Goal: Transaction & Acquisition: Purchase product/service

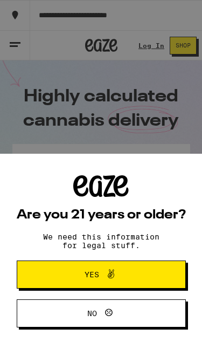
click at [64, 271] on span "Yes" at bounding box center [101, 274] width 82 height 14
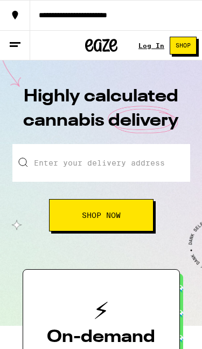
click at [53, 22] on button "**********" at bounding box center [101, 15] width 202 height 30
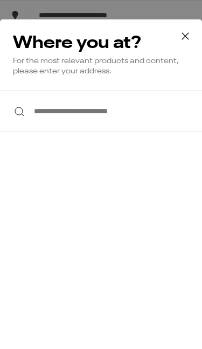
click at [57, 128] on input "**********" at bounding box center [101, 112] width 202 height 42
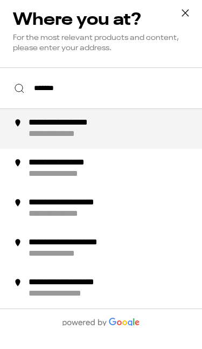
click at [156, 141] on div "**********" at bounding box center [117, 152] width 181 height 23
type input "**********"
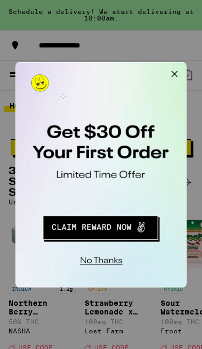
click at [124, 208] on button "Redirect to URL" at bounding box center [90, 205] width 134 height 27
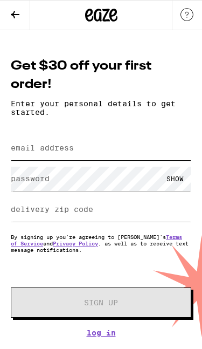
click at [103, 149] on input "email address" at bounding box center [101, 148] width 181 height 24
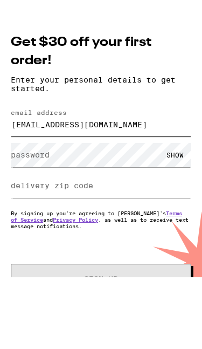
type input "[EMAIL_ADDRESS][DOMAIN_NAME]"
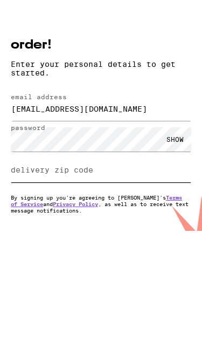
click at [143, 197] on input "delivery zip code" at bounding box center [101, 209] width 181 height 24
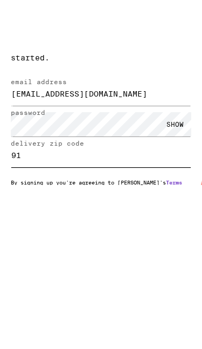
type input "9"
type input "91352"
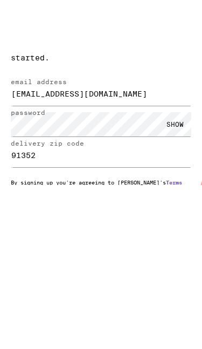
click at [174, 167] on div "SHOW" at bounding box center [175, 179] width 32 height 24
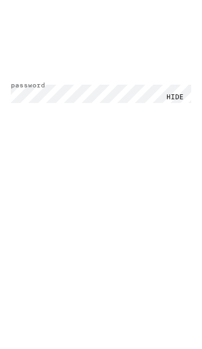
click at [158, 287] on button "Sign Up" at bounding box center [101, 302] width 181 height 30
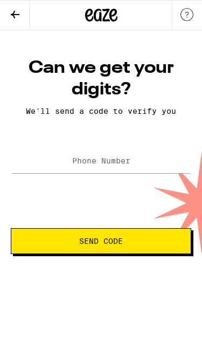
click at [89, 165] on label "Phone Number" at bounding box center [101, 160] width 58 height 9
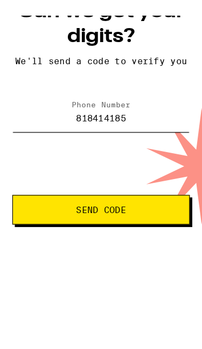
type input "(818) 414-1855"
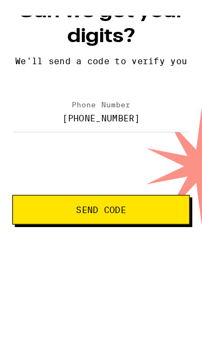
click at [143, 228] on button "Send Code" at bounding box center [88, 241] width 155 height 26
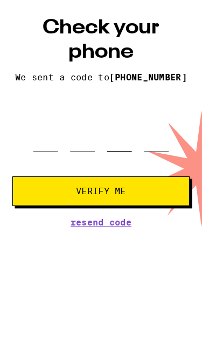
click at [112, 146] on input "tel" at bounding box center [105, 161] width 22 height 31
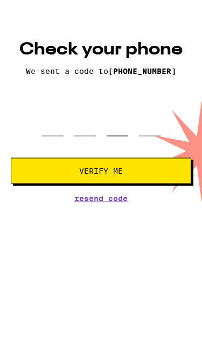
type input "7"
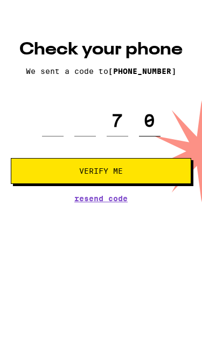
type input "0"
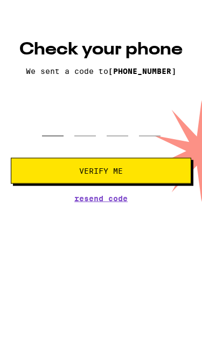
type input "7"
type input "0"
type input "2"
type input "6"
click at [169, 185] on span "Verify Me" at bounding box center [101, 189] width 162 height 8
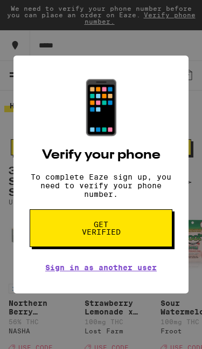
click at [138, 227] on button "Get verified" at bounding box center [101, 228] width 143 height 38
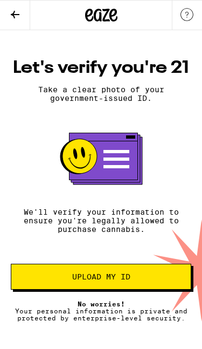
click at [162, 280] on span "Upload my ID" at bounding box center [101, 277] width 162 height 8
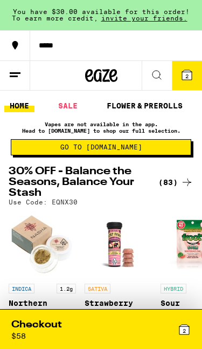
click at [163, 331] on div "2" at bounding box center [146, 329] width 90 height 22
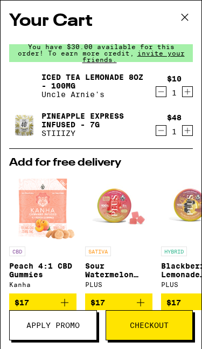
click at [171, 322] on span "Checkout" at bounding box center [149, 325] width 87 height 8
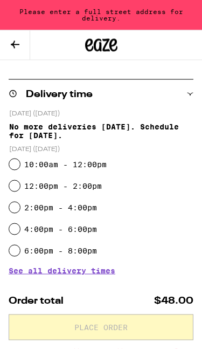
scroll to position [206, 0]
